Goal: Task Accomplishment & Management: Use online tool/utility

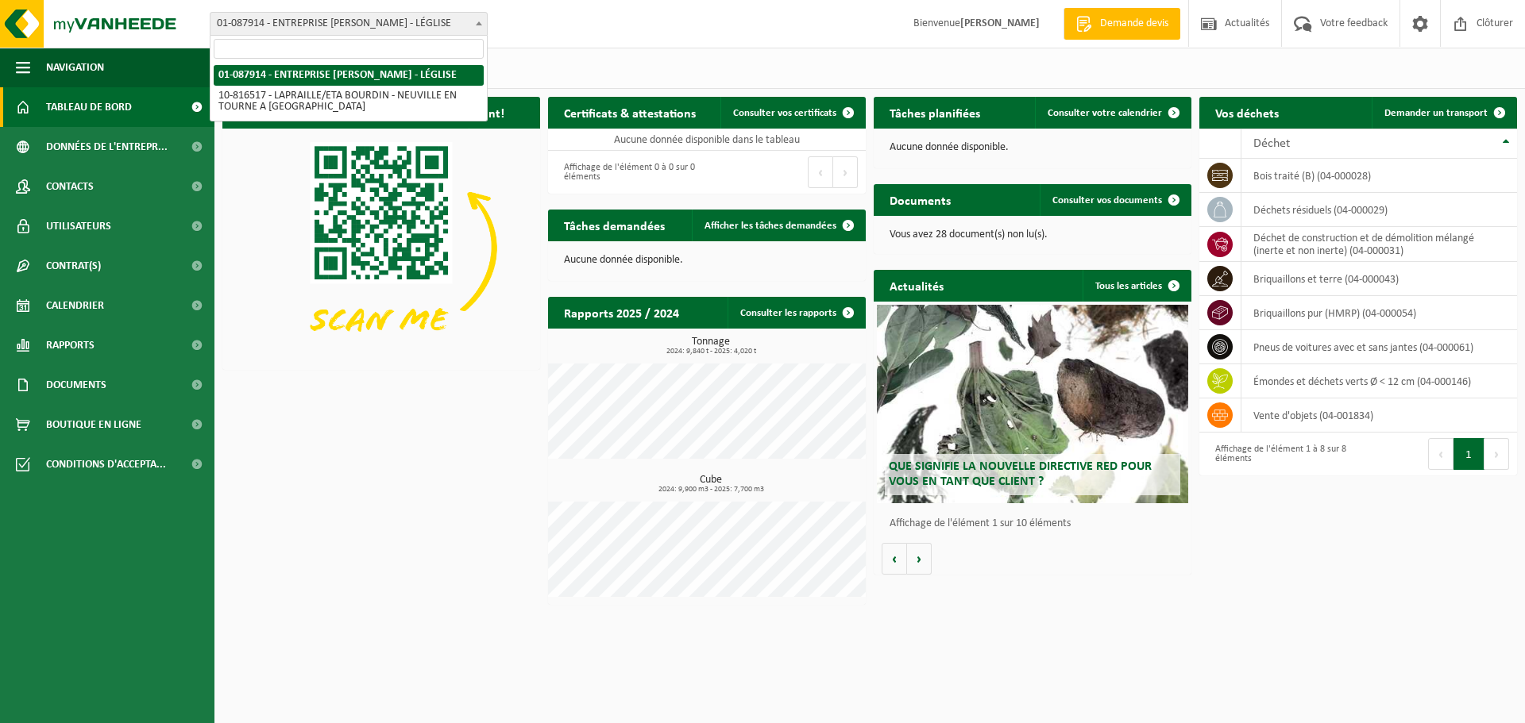
click at [310, 23] on span "01-087914 - ENTREPRISE [PERSON_NAME] - LÉGLISE" at bounding box center [348, 24] width 276 height 22
click at [1121, 117] on span "Consulter votre calendrier" at bounding box center [1104, 113] width 114 height 10
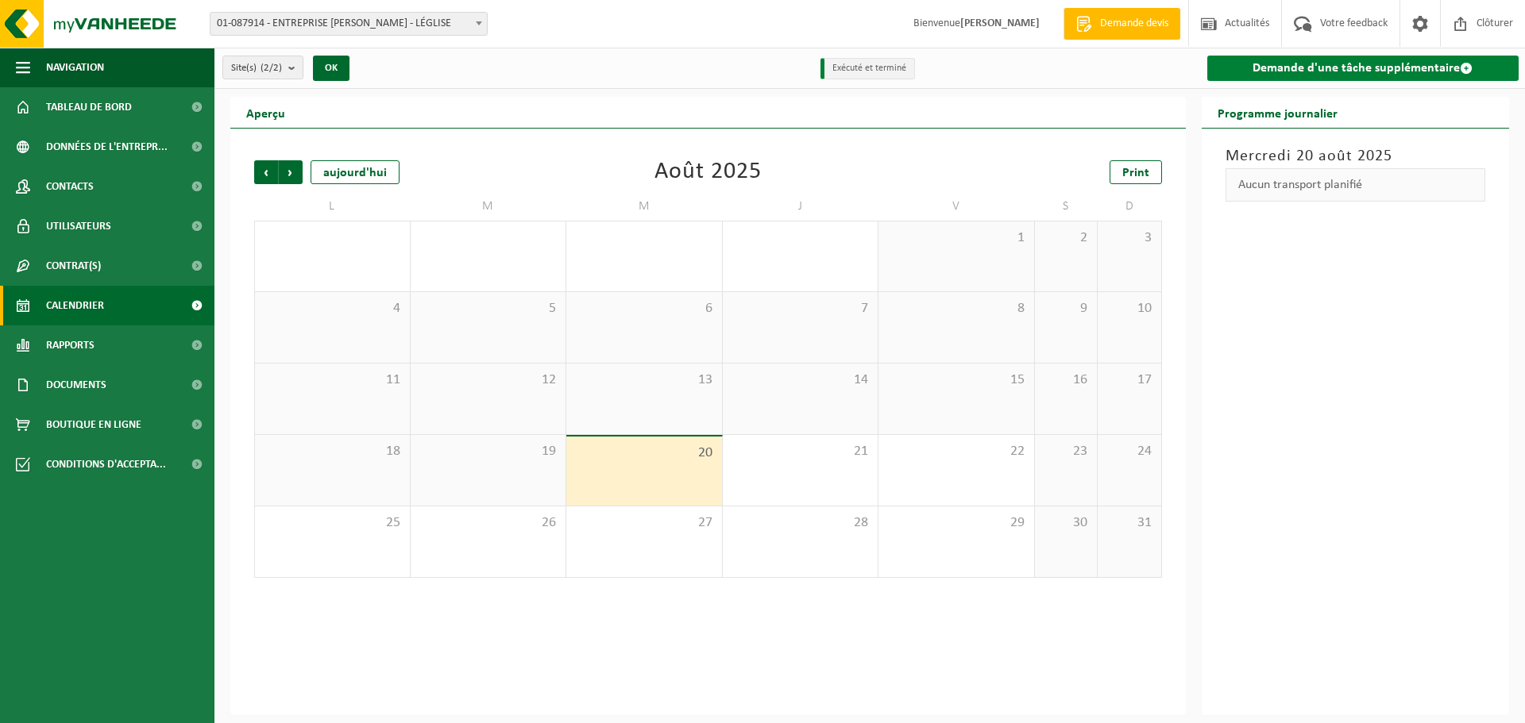
click at [1280, 72] on link "Demande d'une tâche supplémentaire" at bounding box center [1363, 68] width 312 height 25
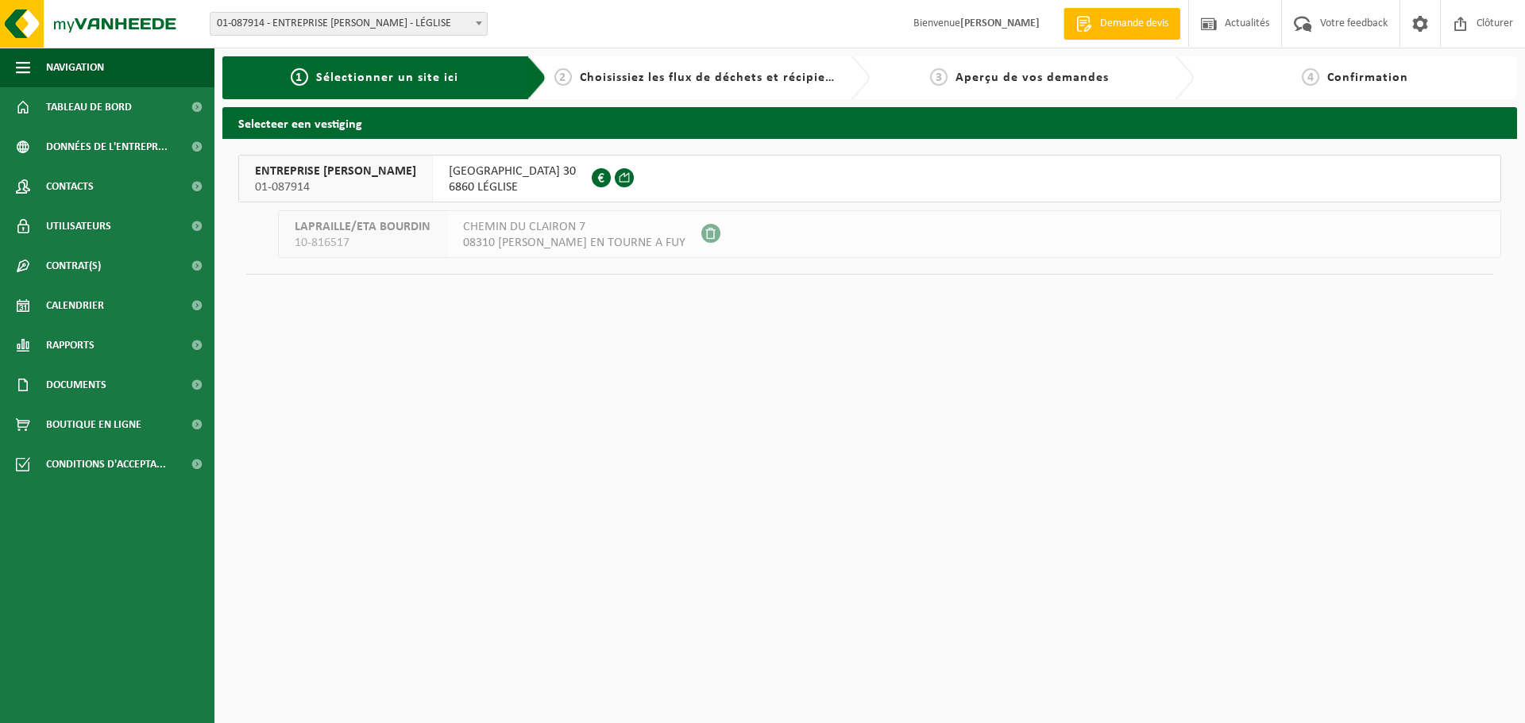
click at [473, 172] on span "RUE DU MONT DE GEAI 30" at bounding box center [512, 172] width 127 height 16
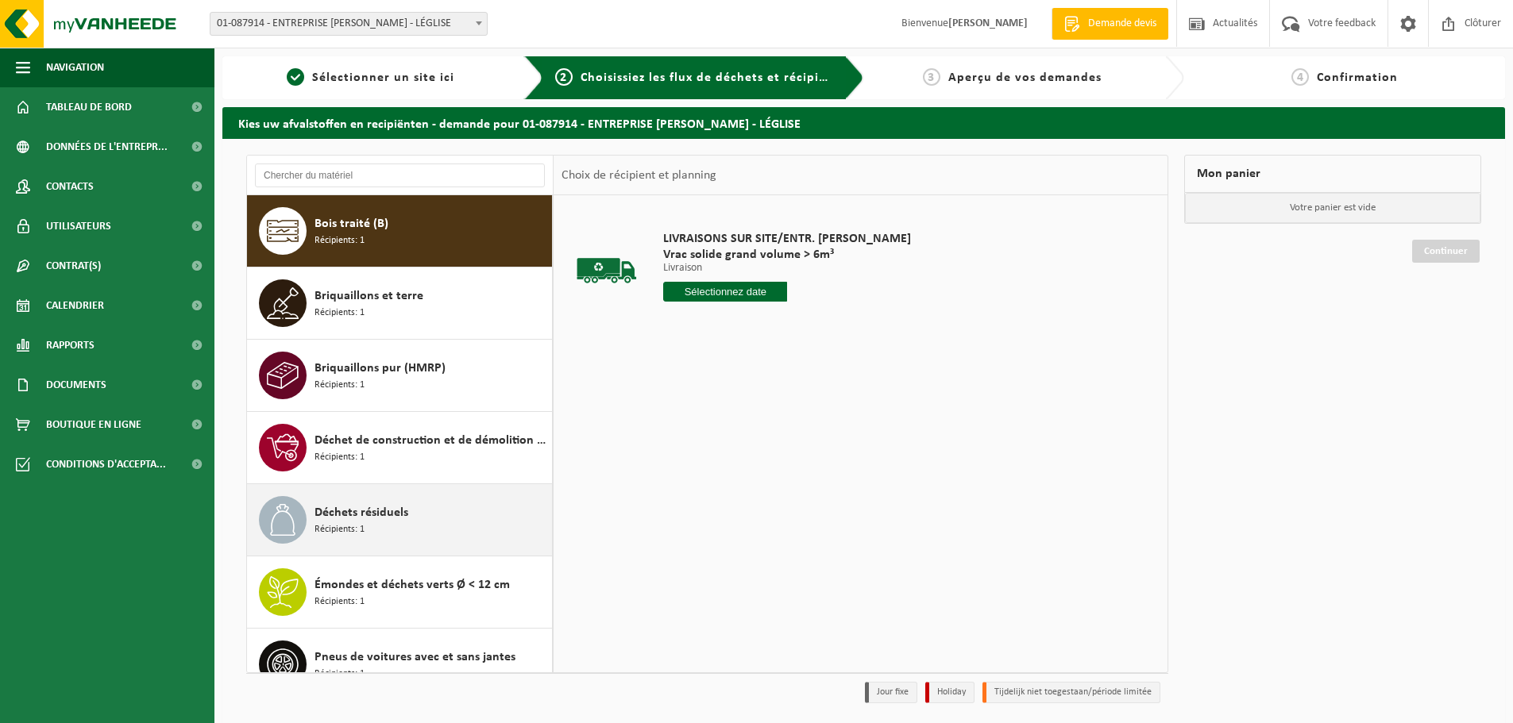
click at [404, 519] on span "Déchets résiduels" at bounding box center [361, 512] width 94 height 19
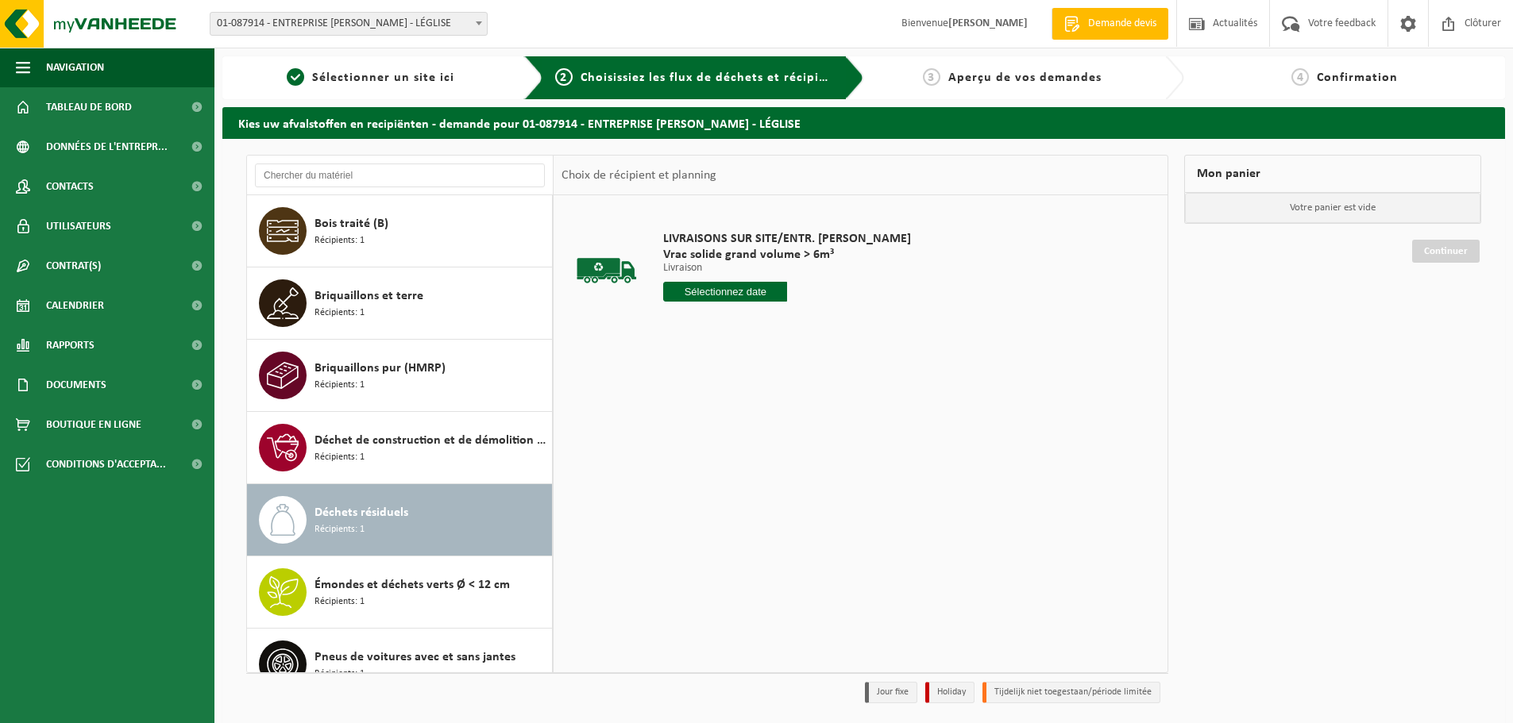
scroll to position [28, 0]
